Goal: Information Seeking & Learning: Learn about a topic

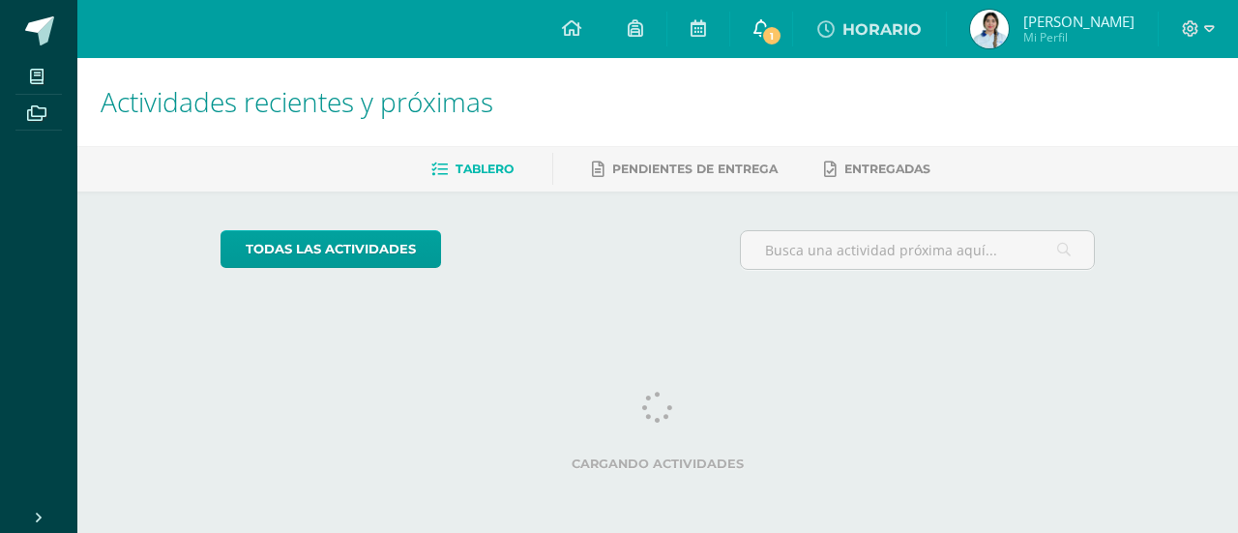
click at [768, 30] on span "1" at bounding box center [771, 35] width 21 height 21
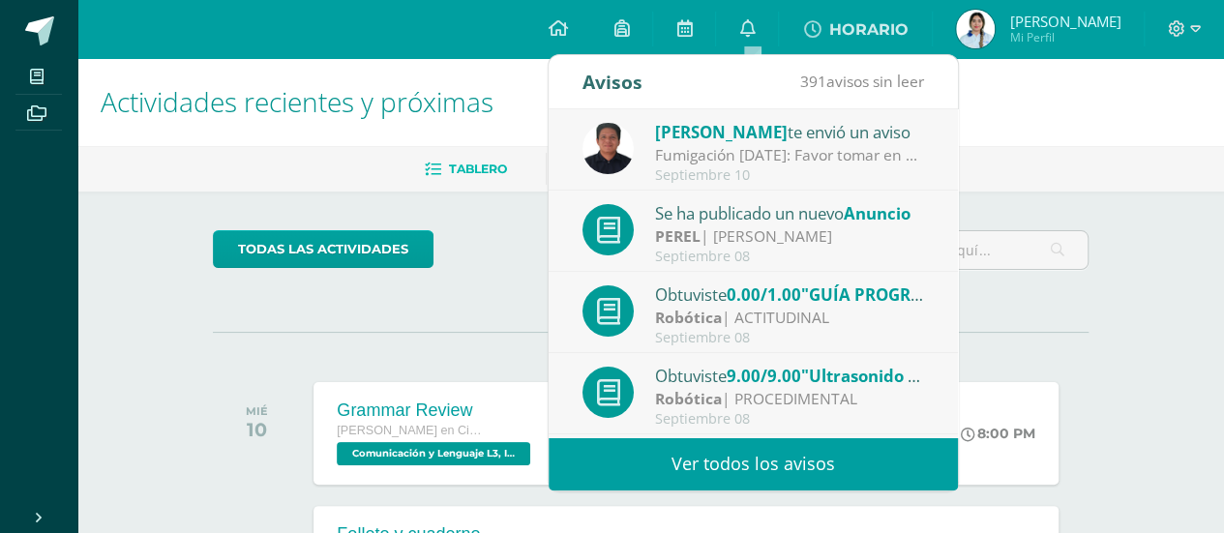
click at [777, 140] on span "[PERSON_NAME]" at bounding box center [721, 132] width 133 height 22
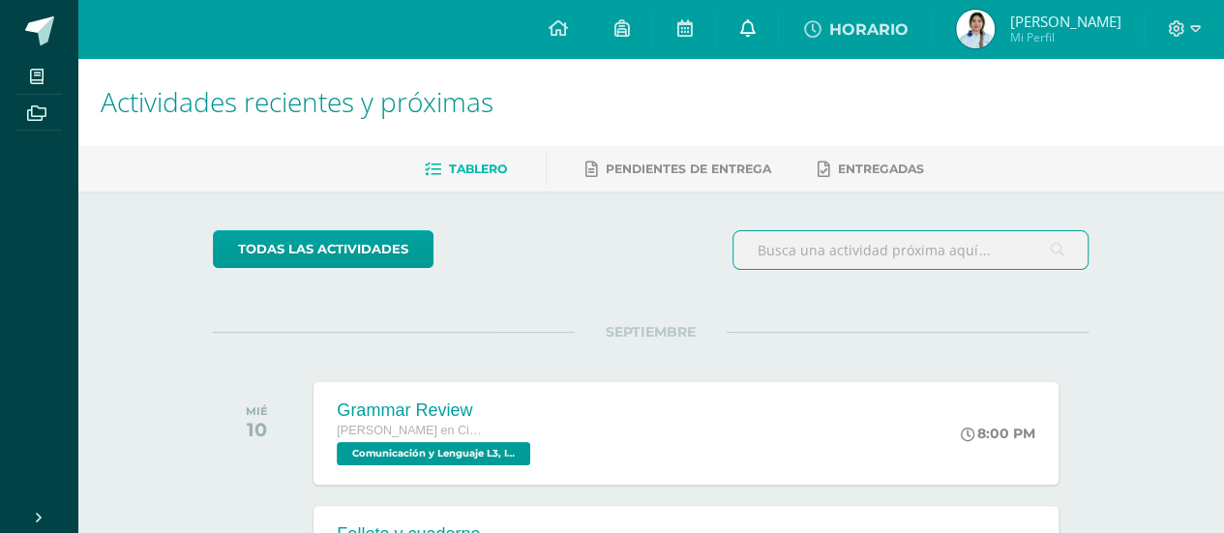
drag, startPoint x: 958, startPoint y: 252, endPoint x: 753, endPoint y: 27, distance: 304.0
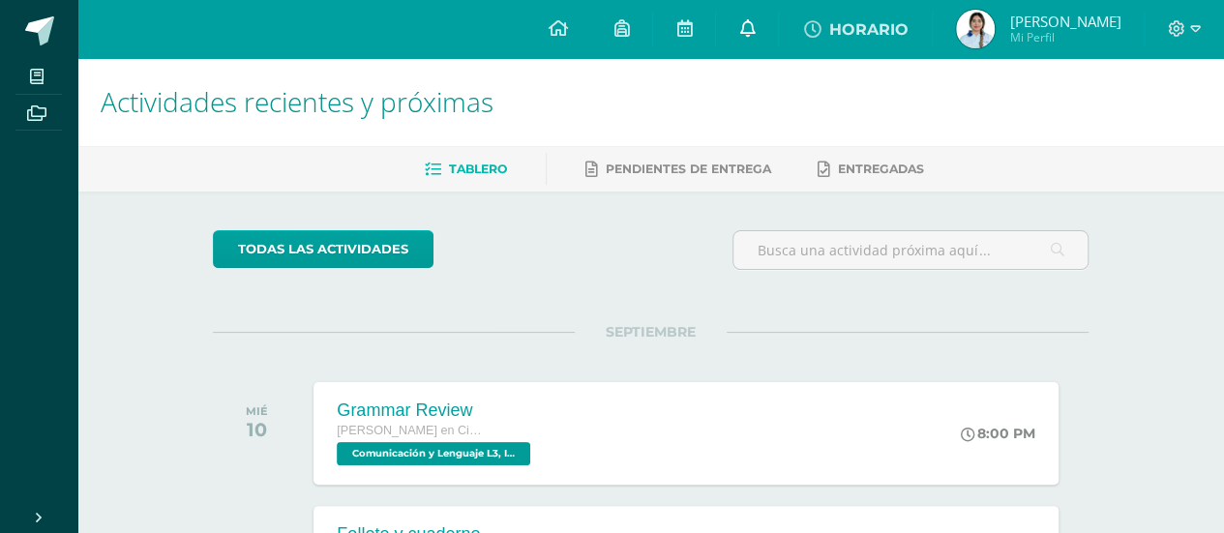
click at [753, 27] on icon at bounding box center [746, 27] width 15 height 17
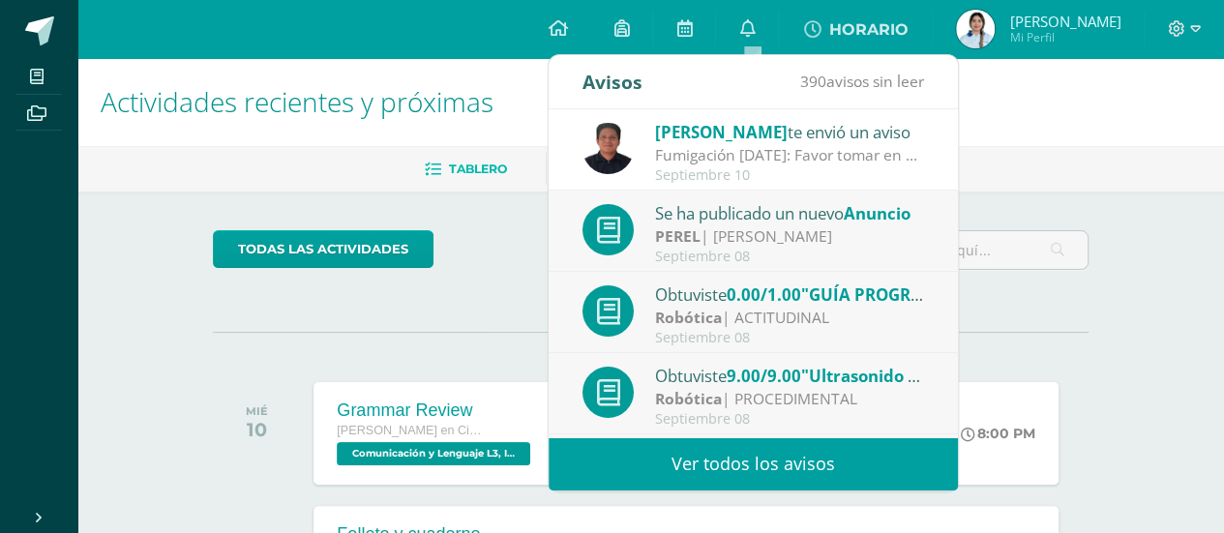
click at [856, 160] on div "Fumigación [DATE]: Favor tomar en consideración la información referida." at bounding box center [789, 155] width 269 height 22
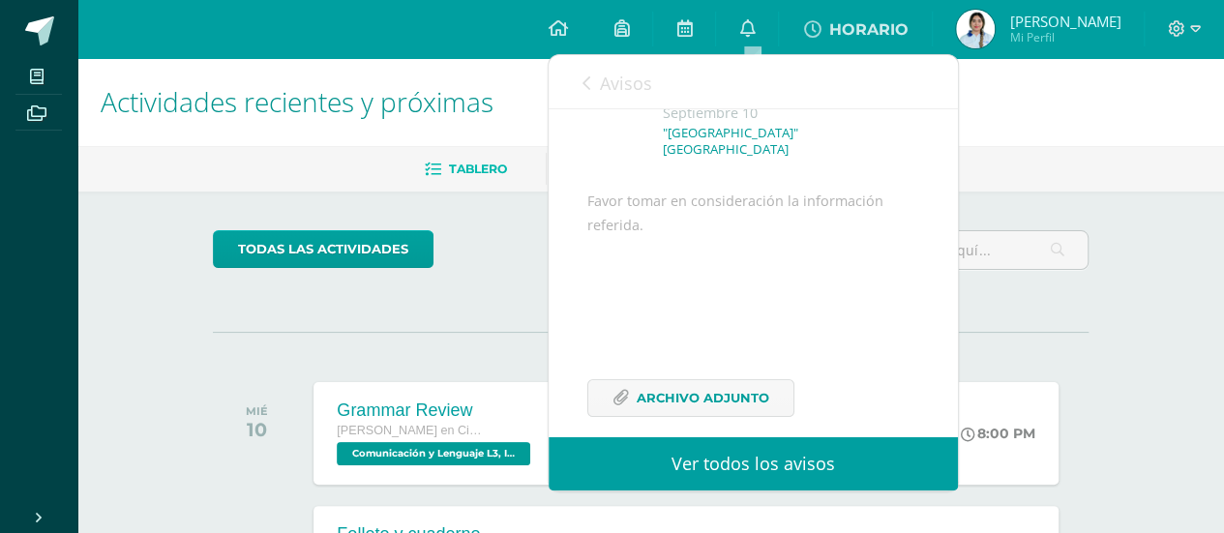
scroll to position [168, 0]
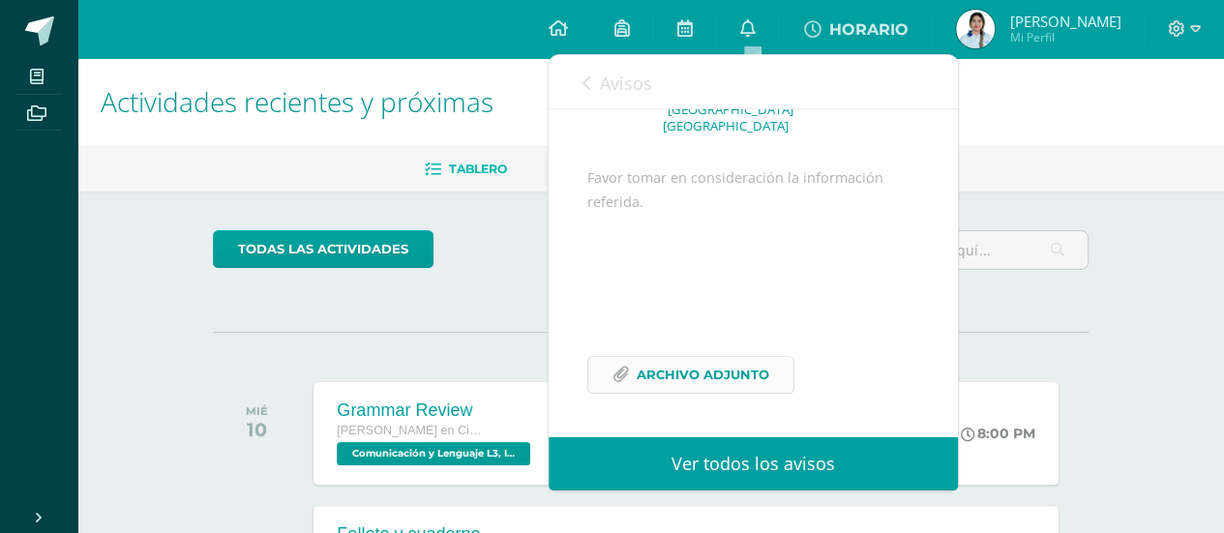
click at [679, 366] on span "Archivo Adjunto" at bounding box center [703, 375] width 133 height 36
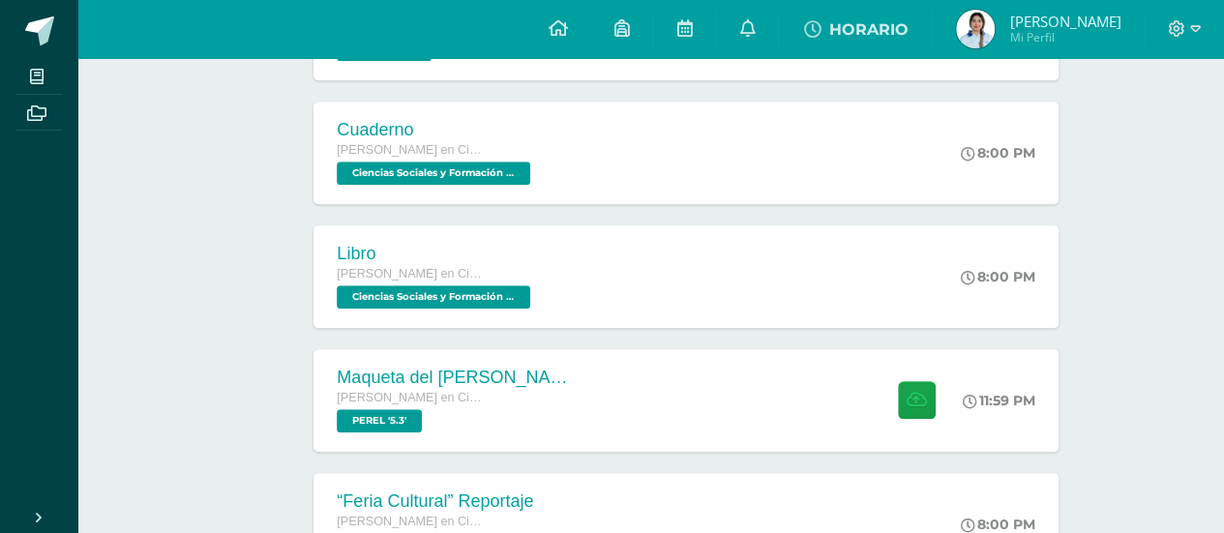
scroll to position [691, 0]
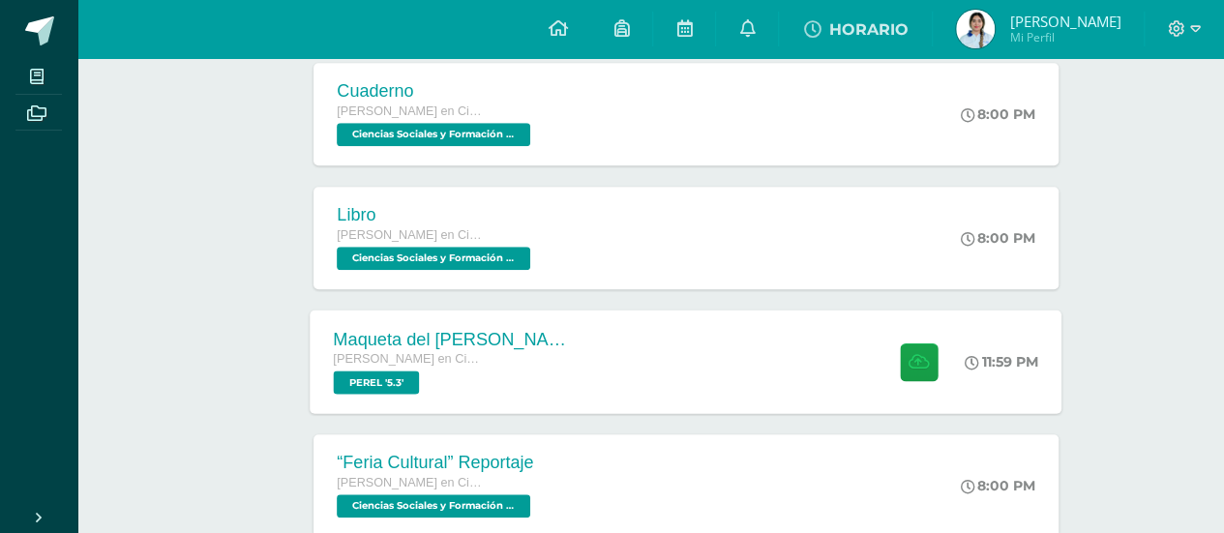
click at [516, 361] on div "[PERSON_NAME] en Ciencias y Letras" at bounding box center [451, 359] width 234 height 21
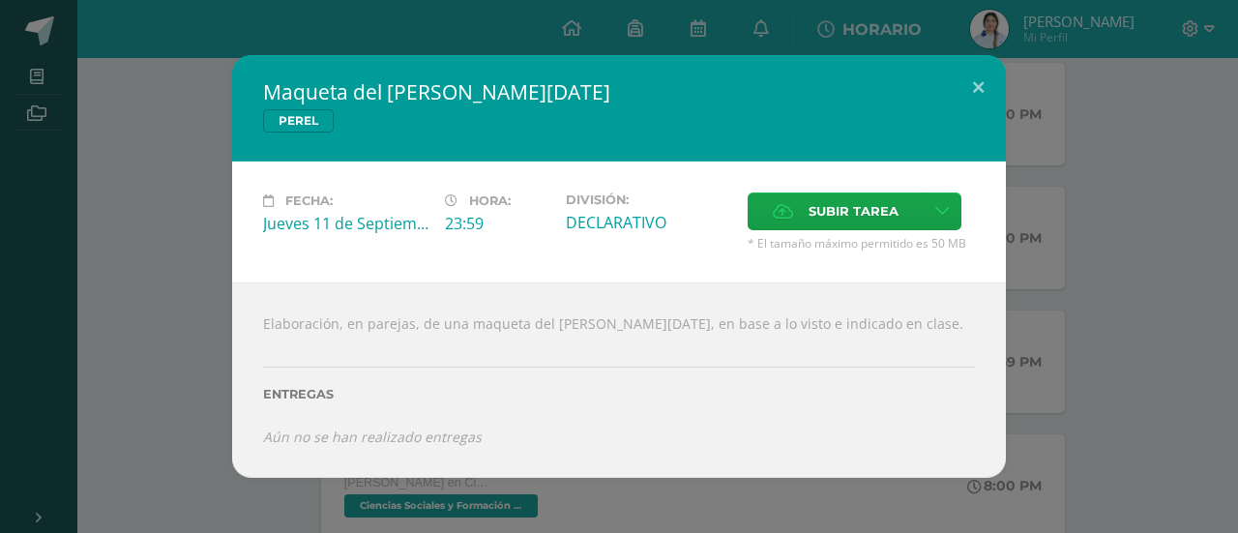
click at [1047, 378] on div "Maqueta del Pesebre de [DATE][PERSON_NAME] Fecha: [DATE] Hora: 23:59 División: …" at bounding box center [619, 266] width 1223 height 423
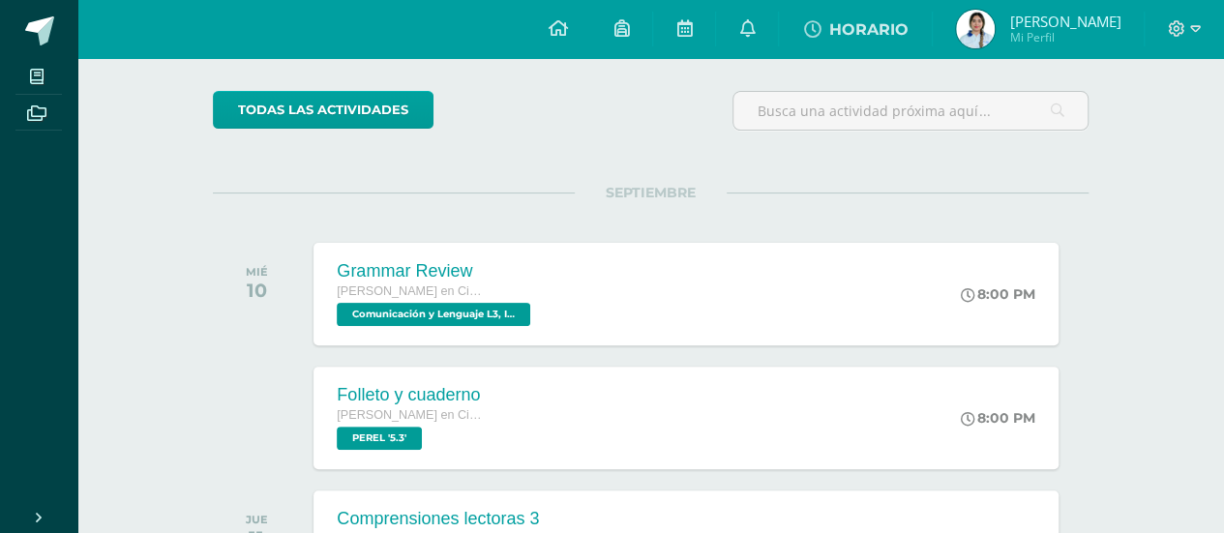
scroll to position [337, 0]
